Goal: Task Accomplishment & Management: Manage account settings

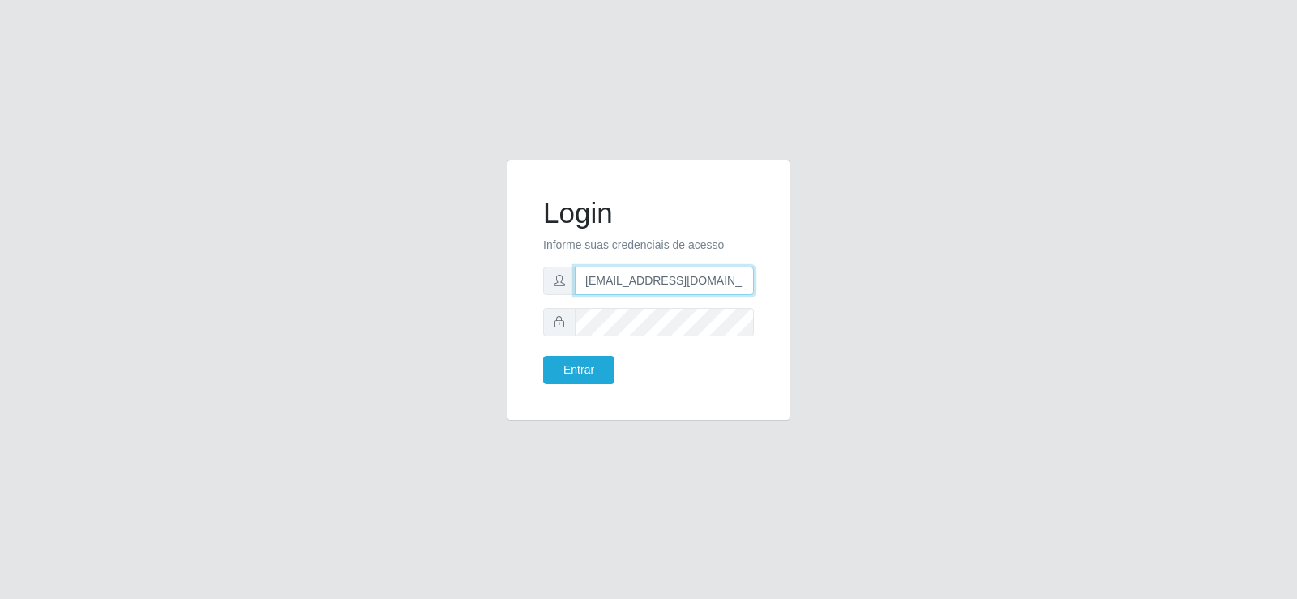
drag, startPoint x: 652, startPoint y: 281, endPoint x: 511, endPoint y: 279, distance: 141.0
click at [511, 279] on div "Login Informe suas credenciais de acesso [EMAIL_ADDRESS][DOMAIN_NAME] Entrar" at bounding box center [649, 290] width 284 height 261
drag, startPoint x: 665, startPoint y: 263, endPoint x: 534, endPoint y: 280, distance: 132.3
click at [534, 280] on div "Login Informe suas credenciais de acesso .com Entrar" at bounding box center [648, 290] width 243 height 220
click at [633, 280] on input ".com" at bounding box center [664, 281] width 179 height 28
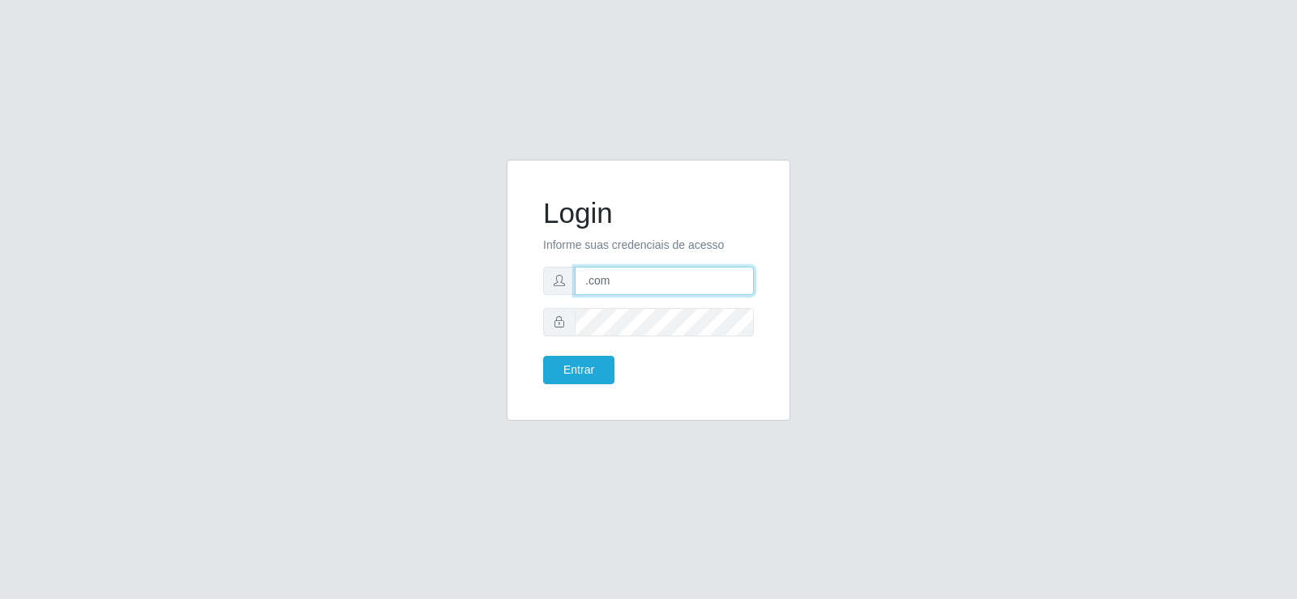
click at [633, 280] on input ".com" at bounding box center [664, 281] width 179 height 28
type input "."
type input "[EMAIL_ADDRESS][DOMAIN_NAME]"
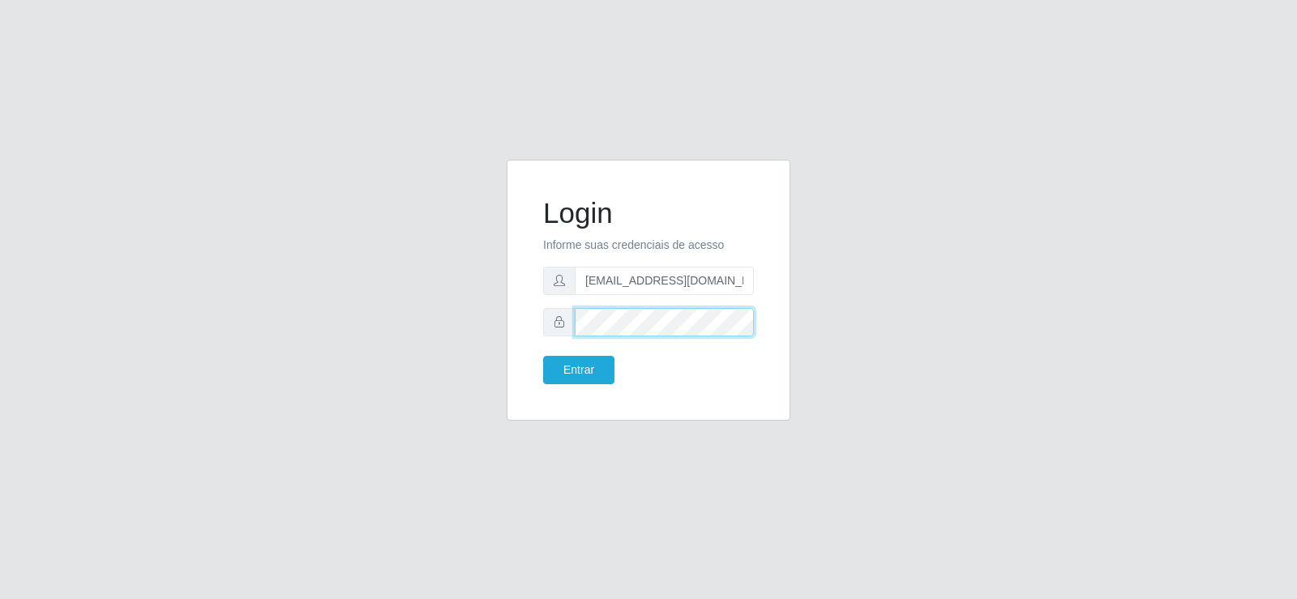
click at [561, 326] on div at bounding box center [648, 322] width 211 height 28
click at [562, 370] on button "Entrar" at bounding box center [578, 370] width 71 height 28
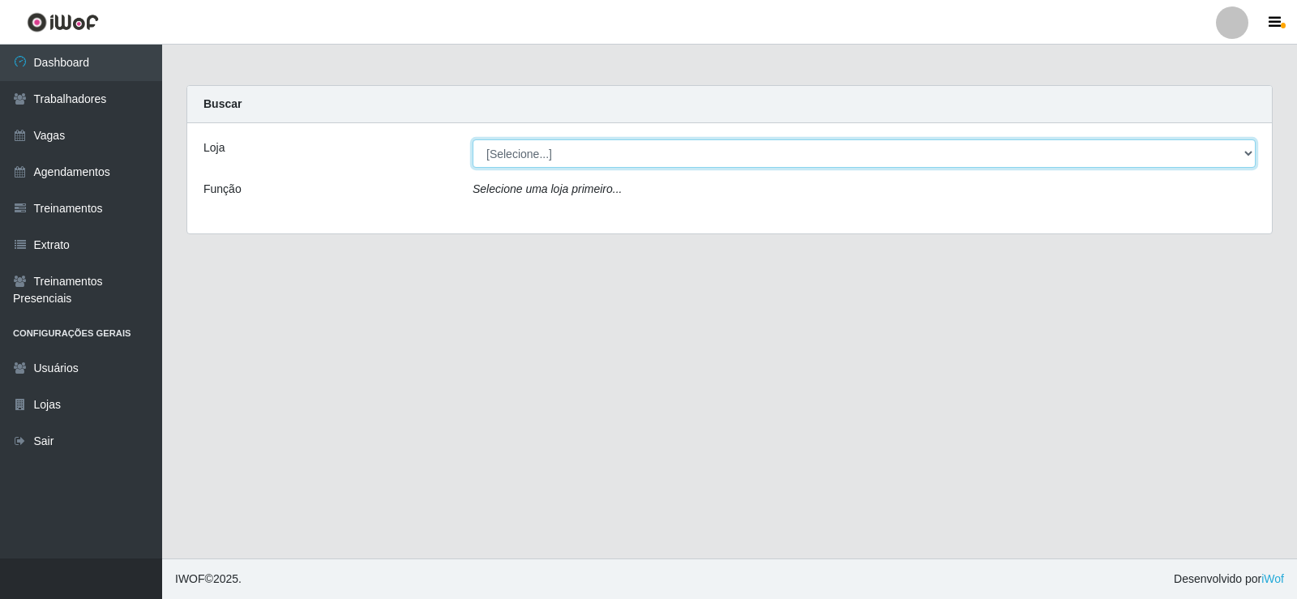
click at [572, 157] on select "[Selecione...] Supermercado Tadeu - [GEOGRAPHIC_DATA]" at bounding box center [863, 153] width 783 height 28
select select "195"
click at [472, 139] on select "[Selecione...] Supermercado Tadeu - [GEOGRAPHIC_DATA]" at bounding box center [863, 153] width 783 height 28
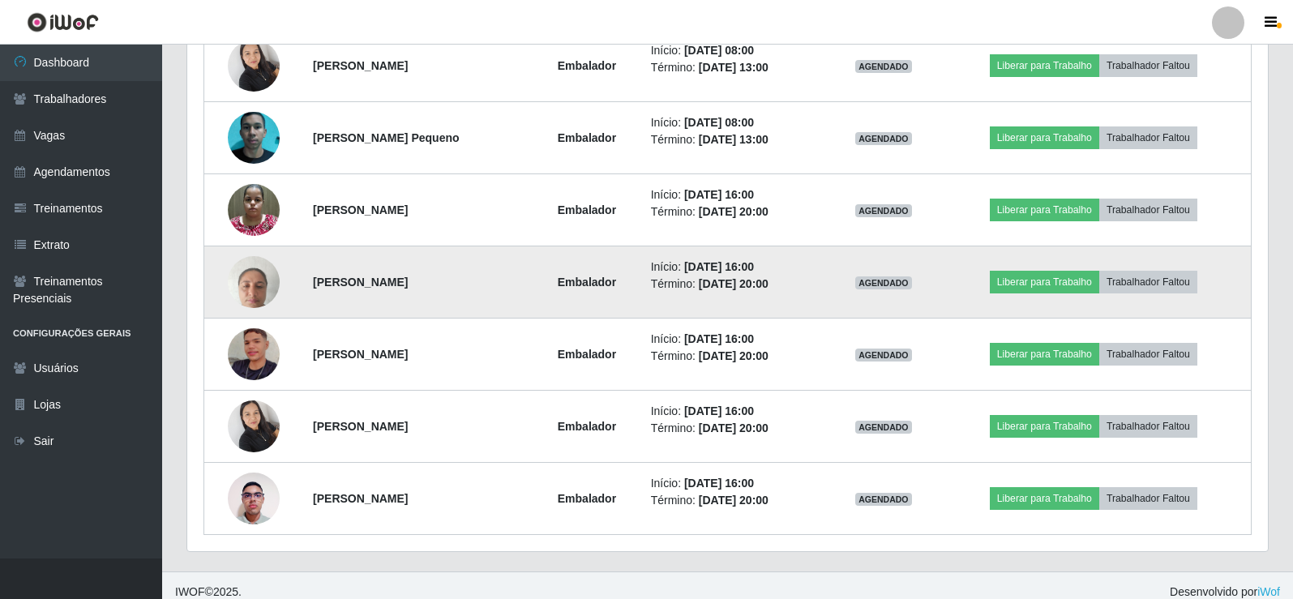
scroll to position [766, 0]
